Goal: Information Seeking & Learning: Learn about a topic

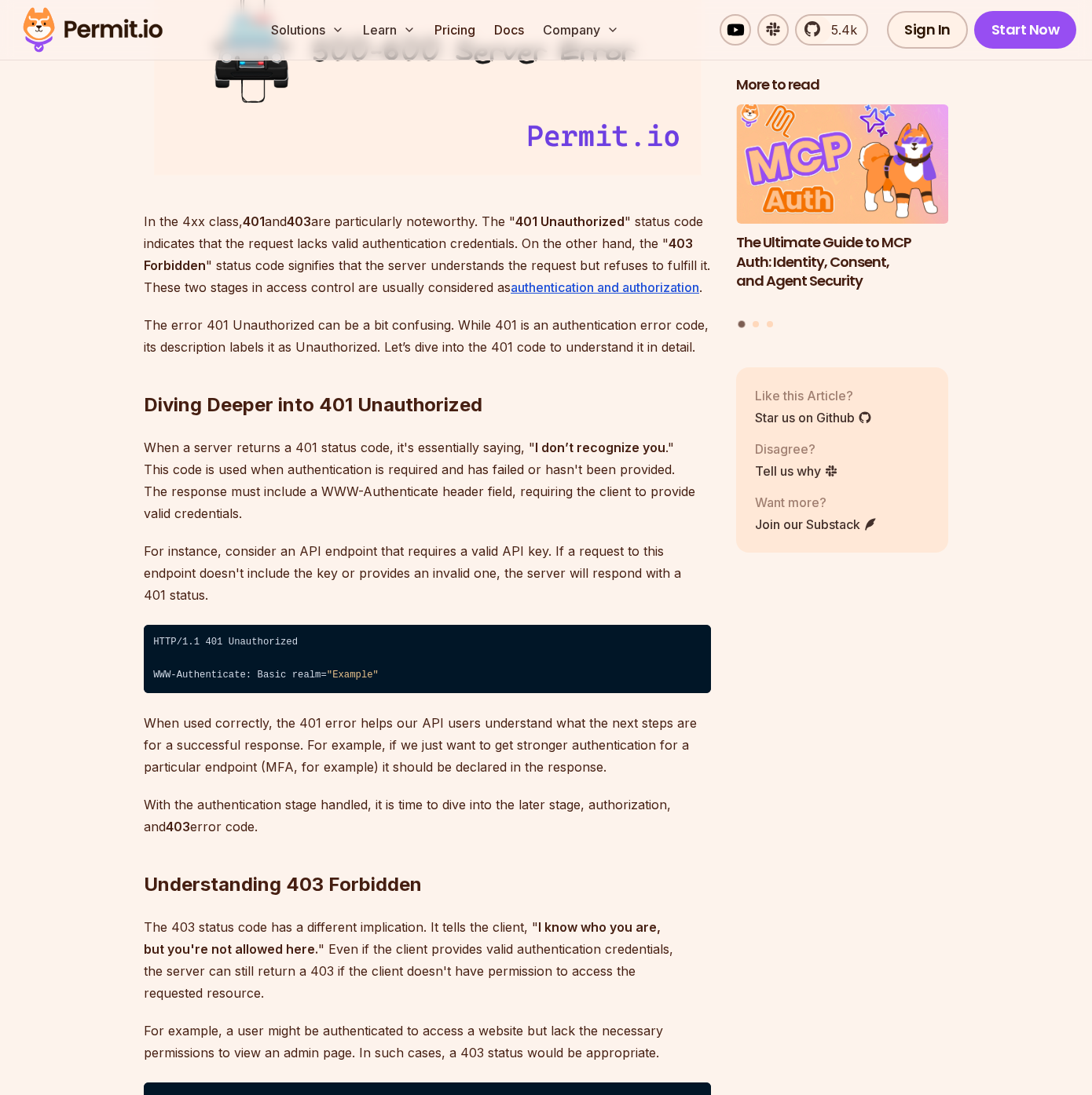
scroll to position [2106, 0]
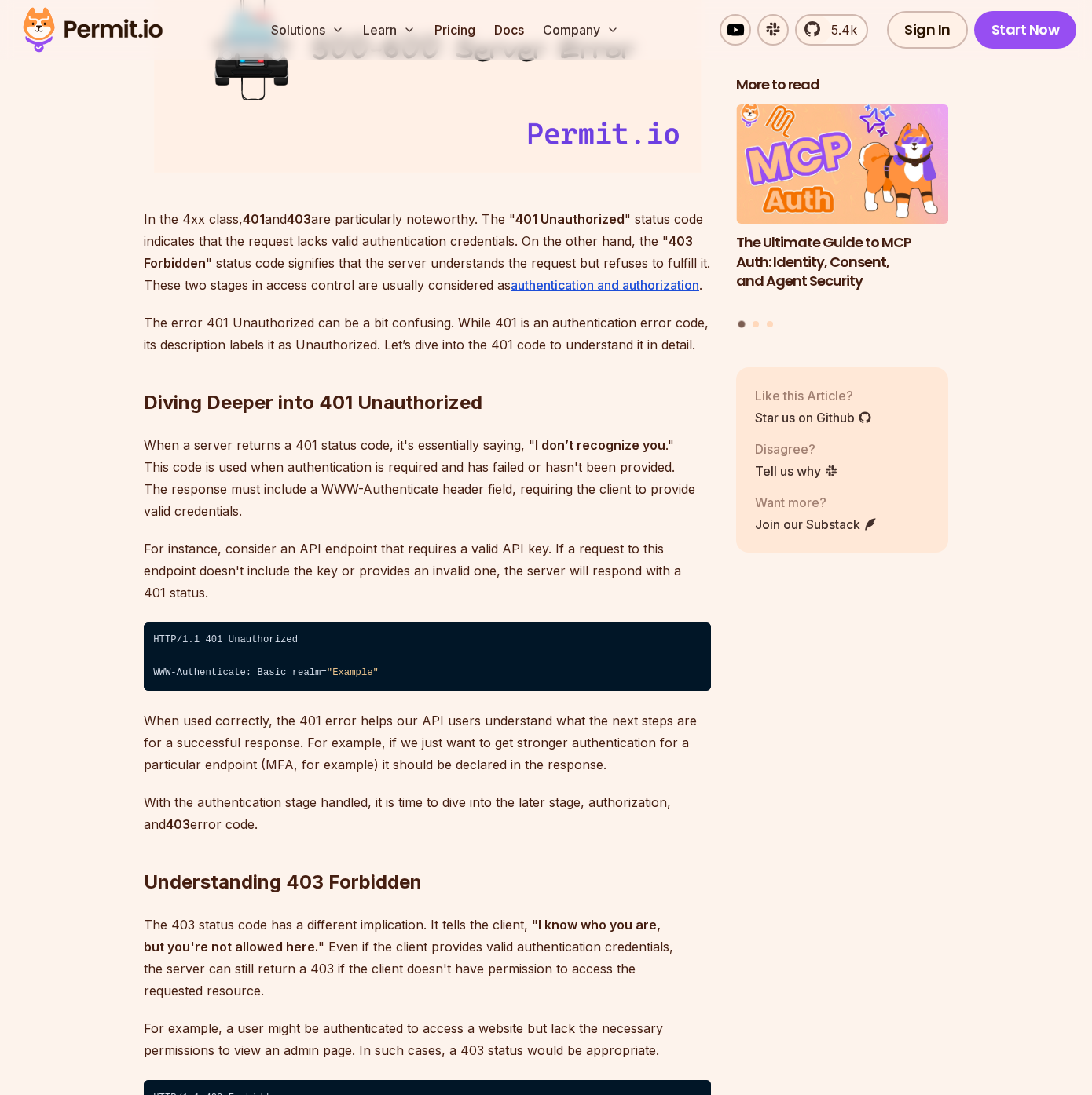
click at [282, 481] on p "When a server returns a 401 status code, it's essentially saying, " I don’t rec…" at bounding box center [427, 478] width 567 height 88
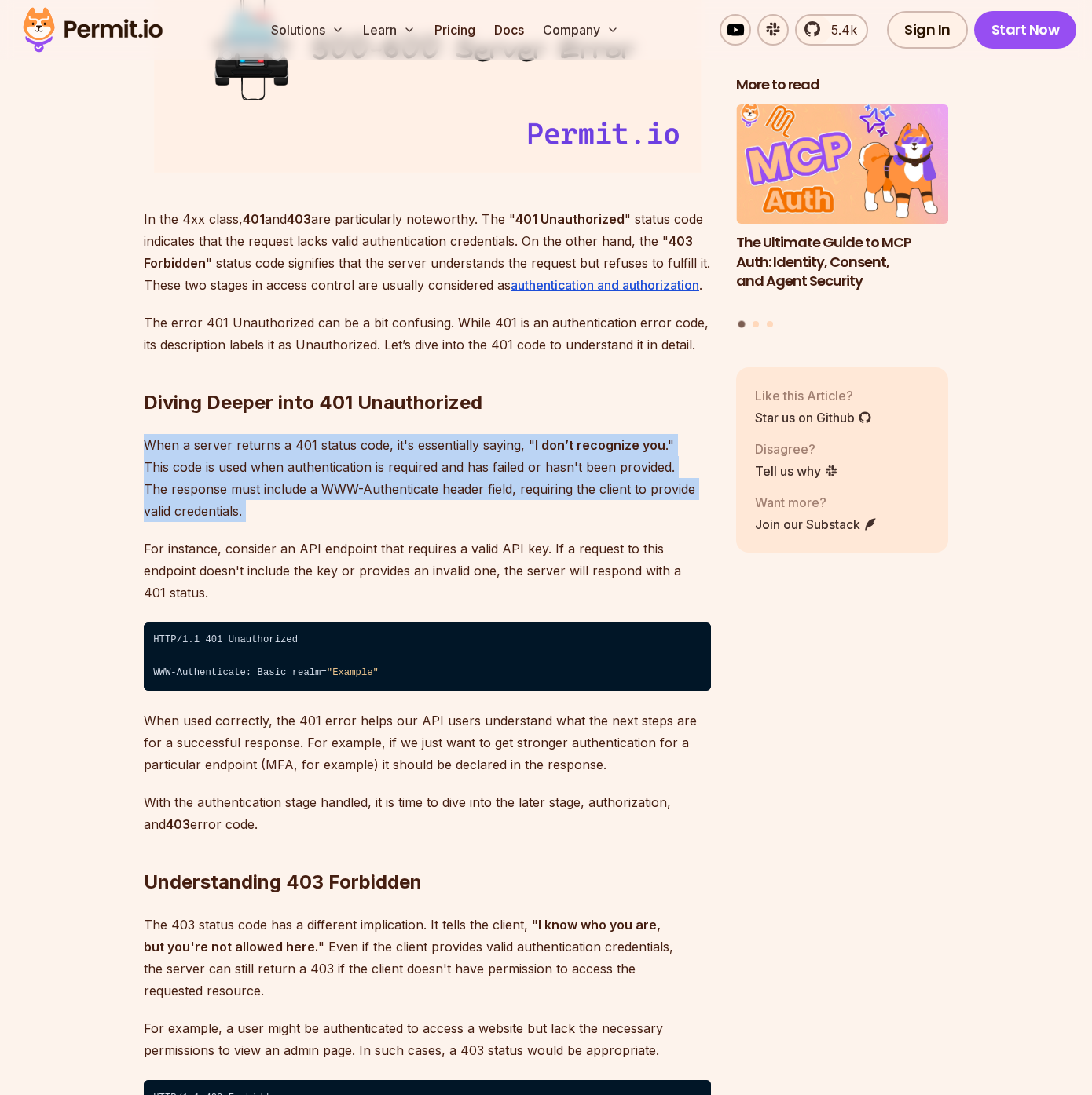
click at [282, 481] on p "When a server returns a 401 status code, it's essentially saying, " I don’t rec…" at bounding box center [427, 478] width 567 height 88
click at [313, 499] on p "When a server returns a 401 status code, it's essentially saying, " I don’t rec…" at bounding box center [427, 478] width 567 height 88
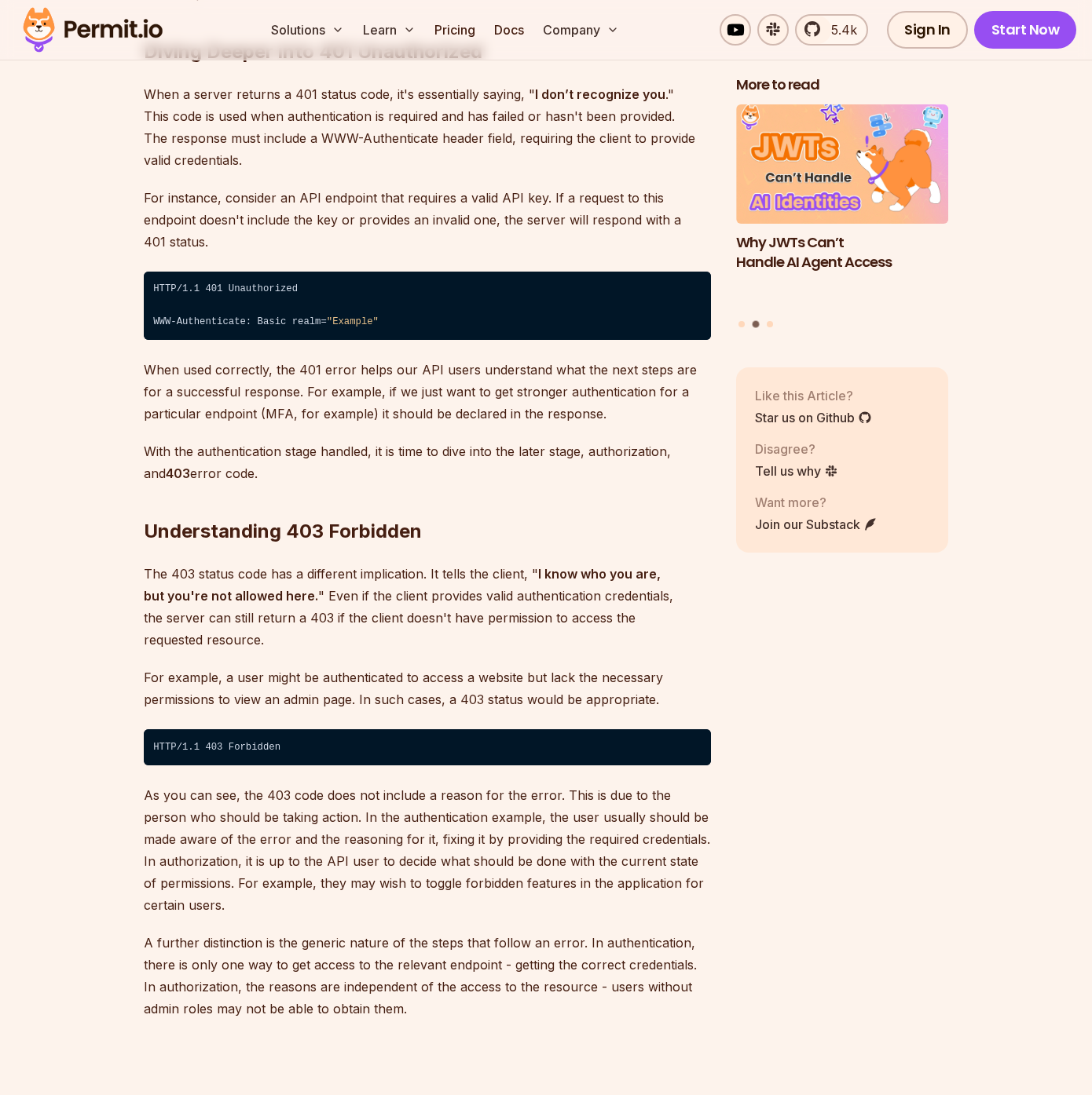
scroll to position [2633, 0]
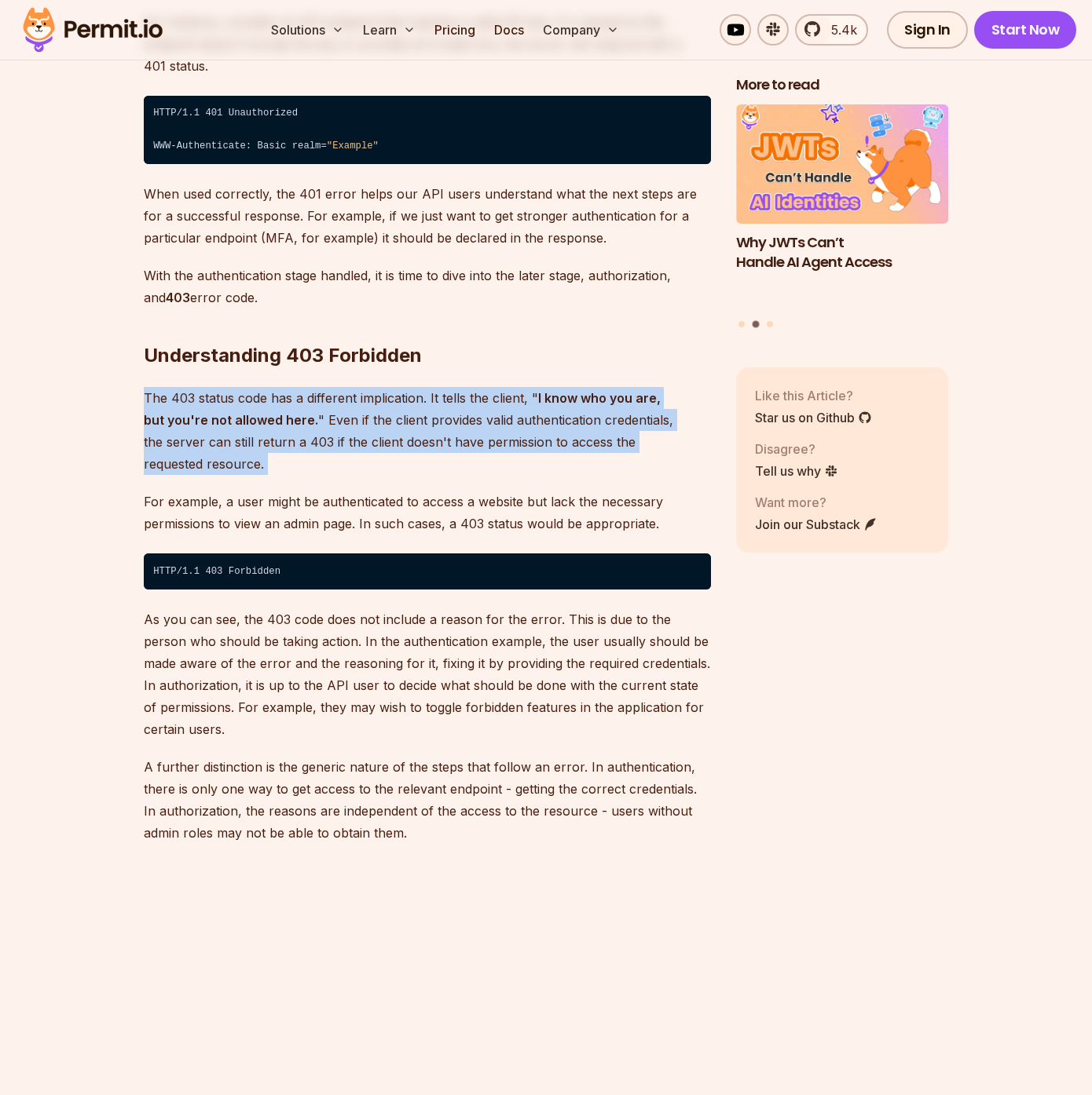
click at [412, 415] on p "The 403 status code has a different implication. It tells the client, " I know …" at bounding box center [427, 430] width 567 height 88
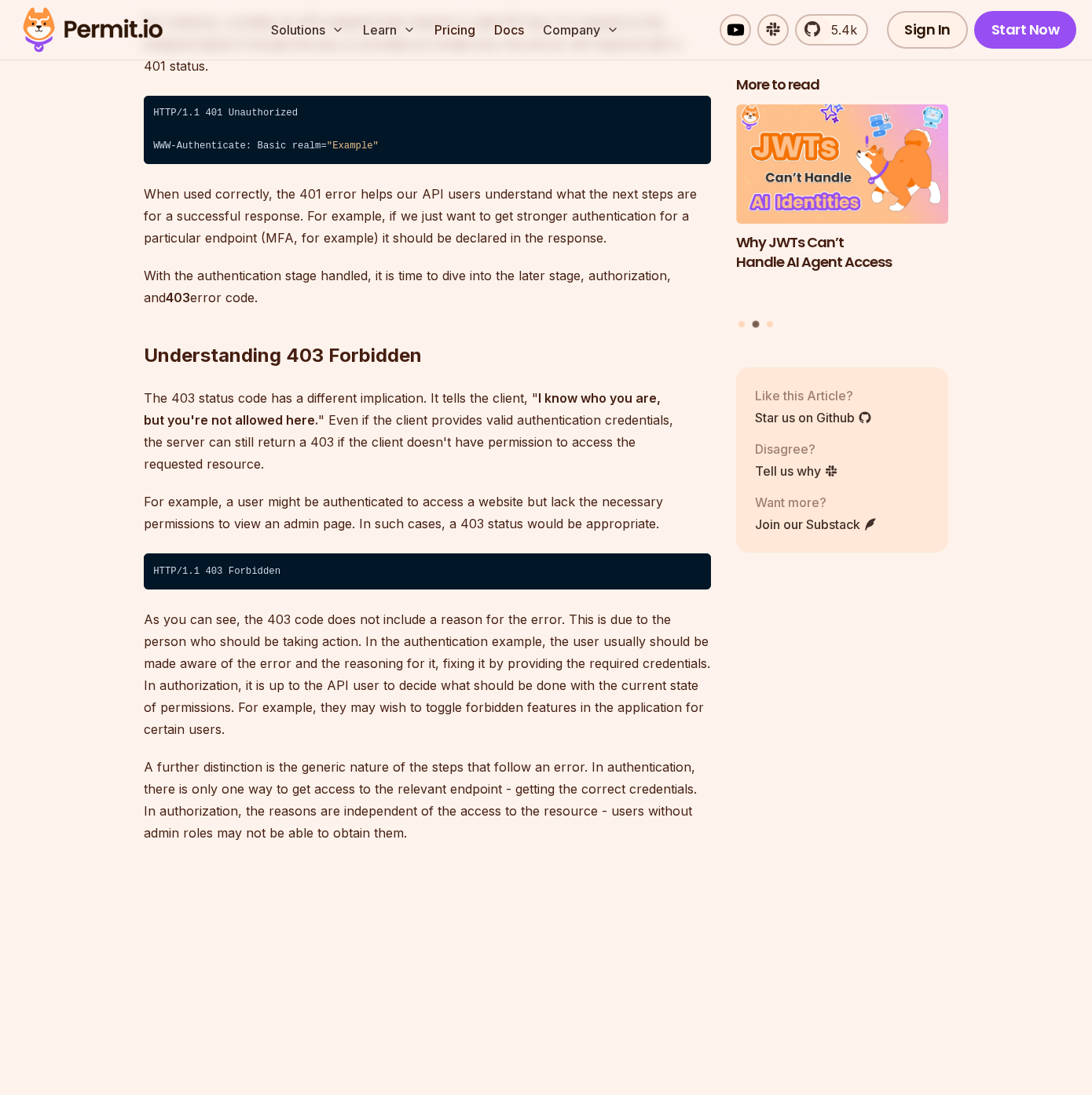
click at [329, 491] on p "For example, a user might be authenticated to access a website but lack the nec…" at bounding box center [427, 513] width 567 height 44
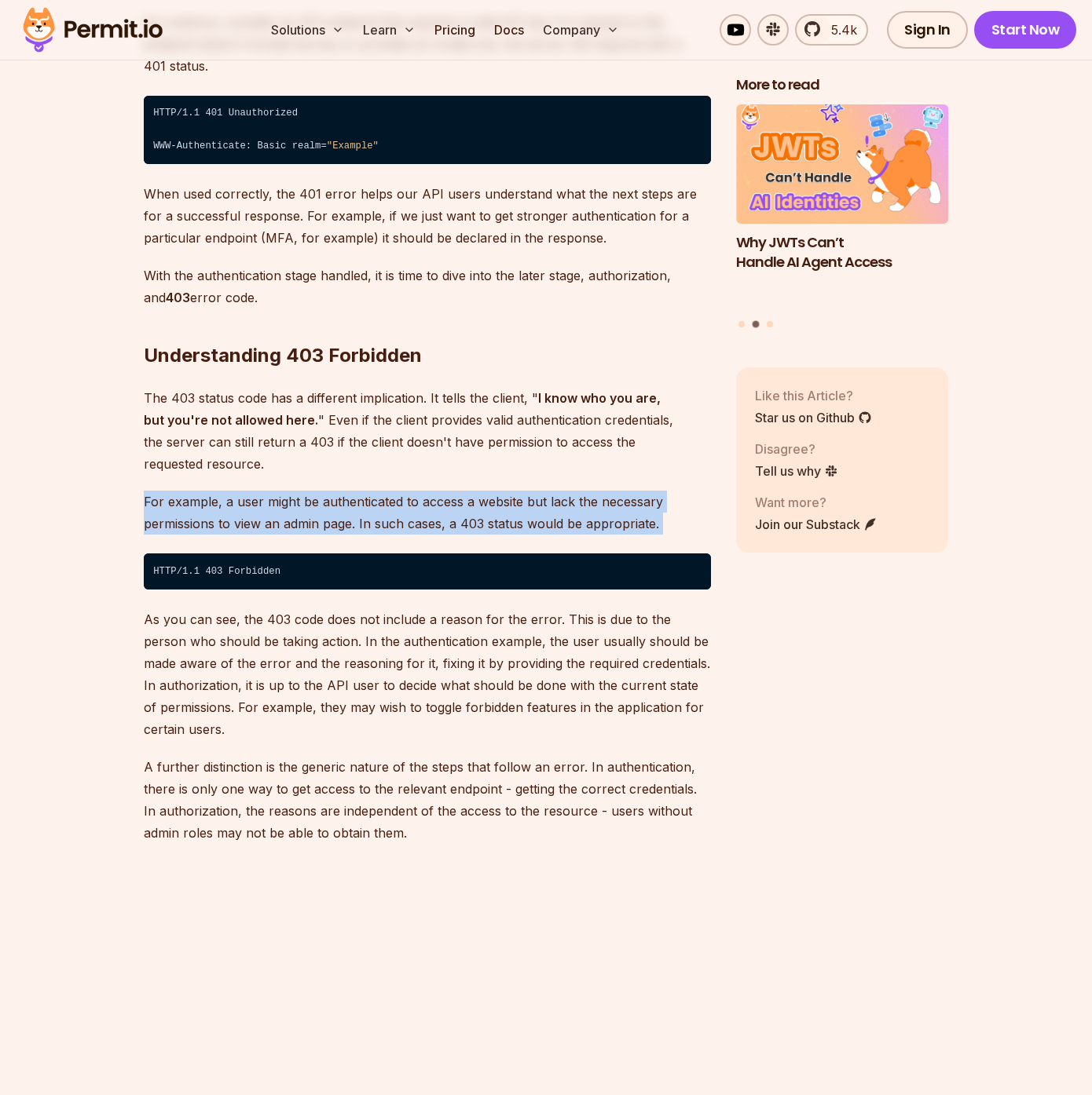
click at [329, 491] on p "For example, a user might be authenticated to access a website but lack the nec…" at bounding box center [427, 513] width 567 height 44
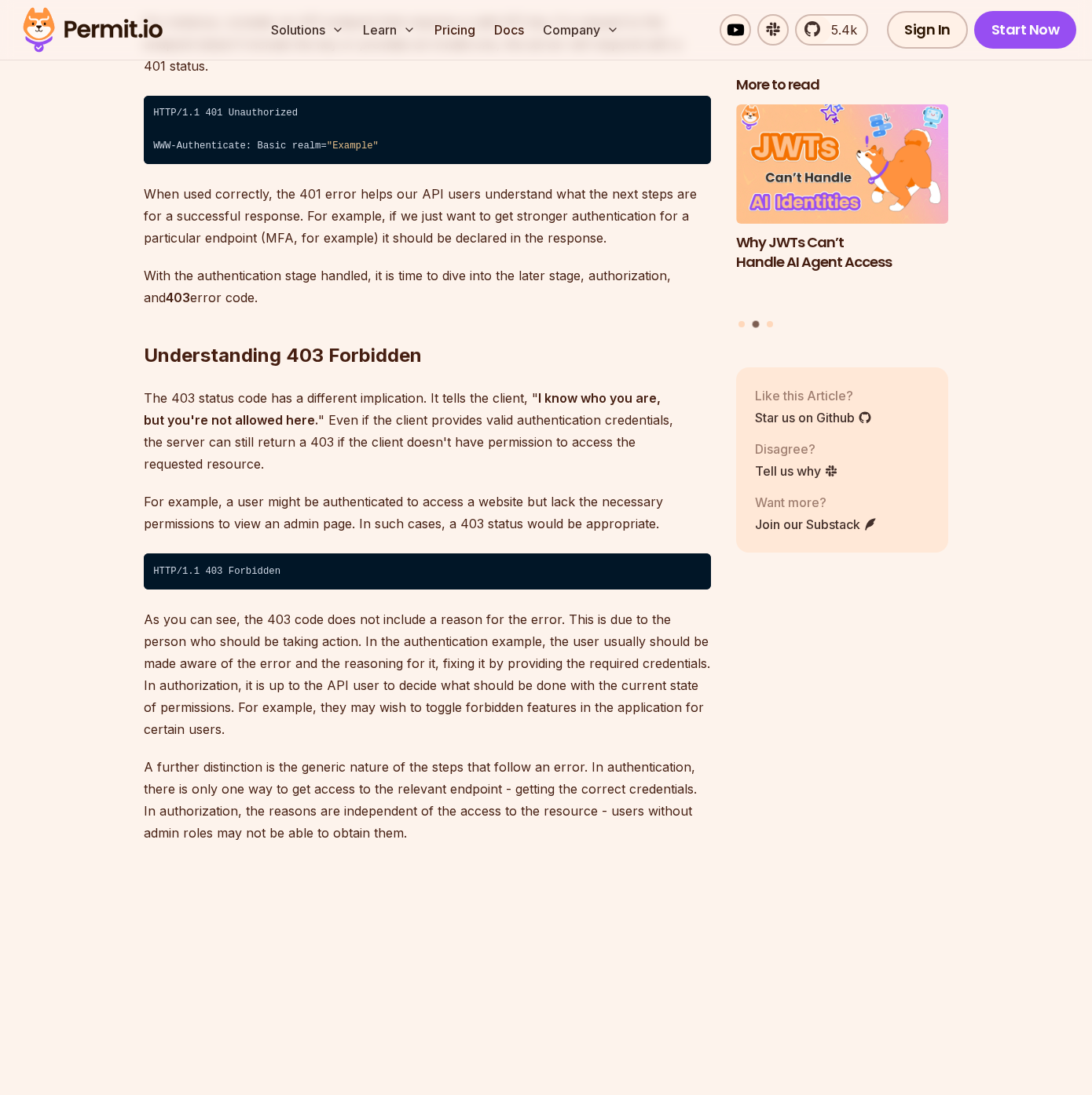
click at [347, 408] on p "The 403 status code has a different implication. It tells the client, " I know …" at bounding box center [427, 430] width 567 height 88
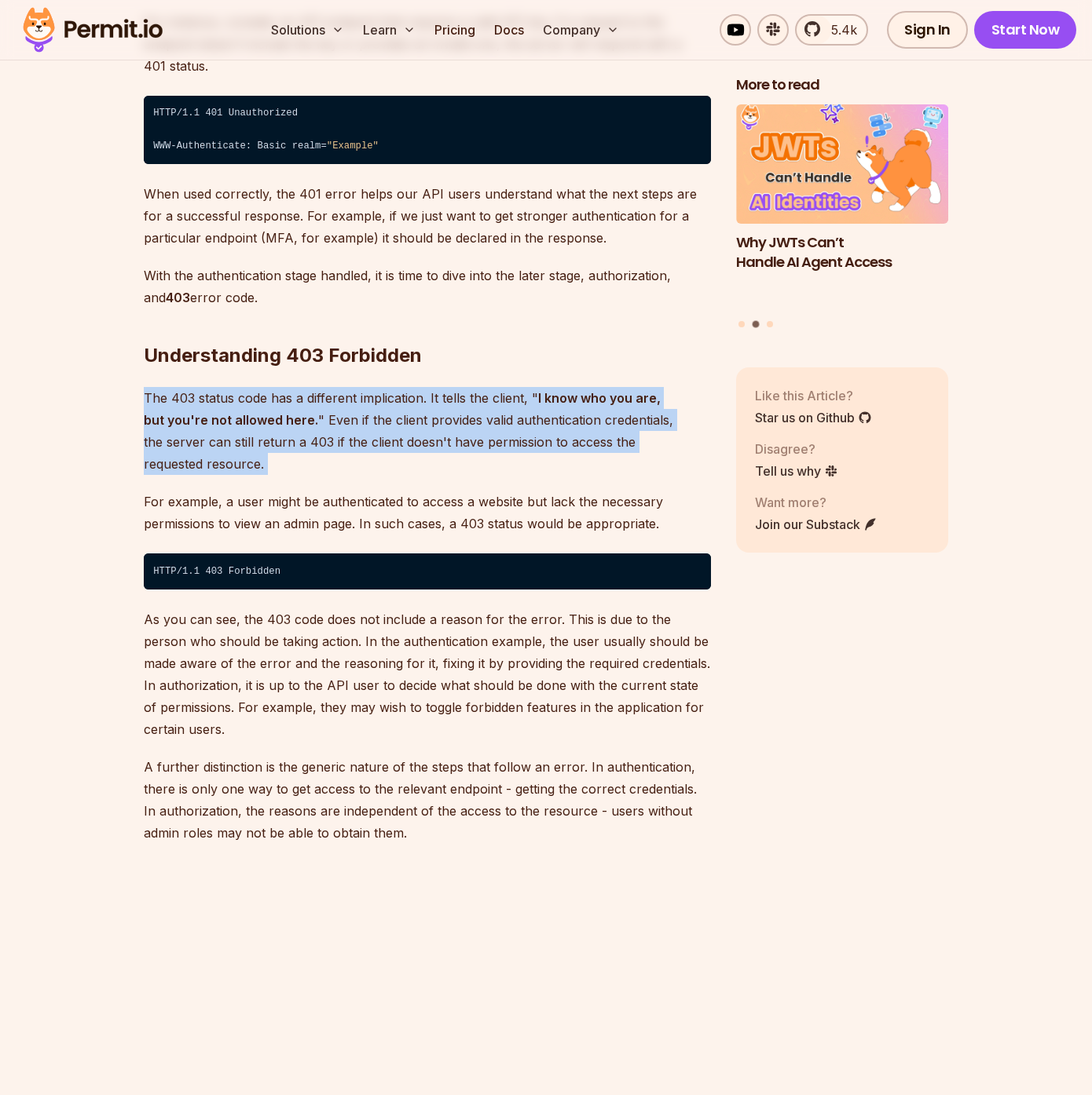
click at [347, 408] on p "The 403 status code has a different implication. It tells the client, " I know …" at bounding box center [427, 430] width 567 height 88
click at [377, 400] on p "The 403 status code has a different implication. It tells the client, " I know …" at bounding box center [427, 430] width 567 height 88
